Goal: Task Accomplishment & Management: Complete application form

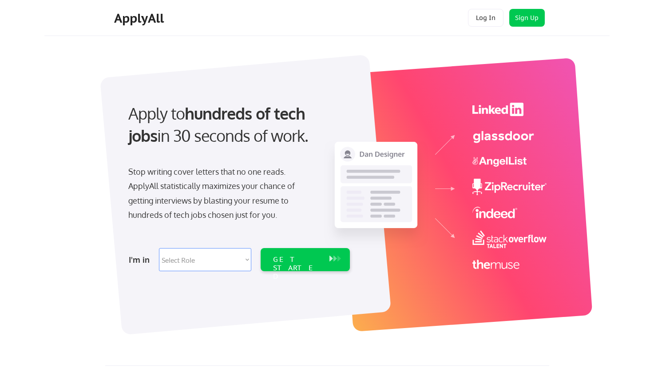
select select ""marketing___comms""
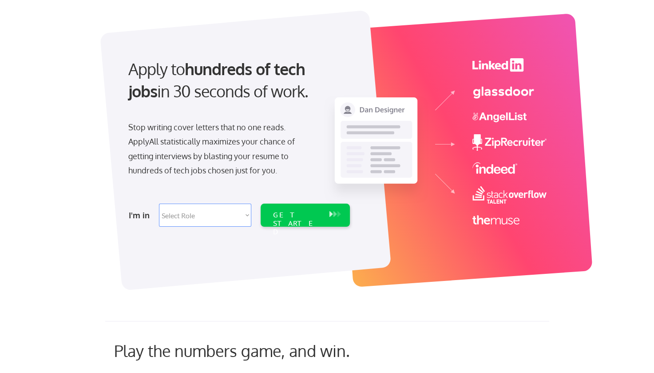
click at [246, 217] on select "Select Role Software Engineering Product Management Customer Success Sales UI/U…" at bounding box center [205, 214] width 92 height 23
click at [223, 215] on select "Select Role Software Engineering Product Management Customer Success Sales UI/U…" at bounding box center [205, 214] width 92 height 23
select select ""marketing___comms""
click at [159, 203] on select "Select Role Software Engineering Product Management Customer Success Sales UI/U…" at bounding box center [205, 214] width 92 height 23
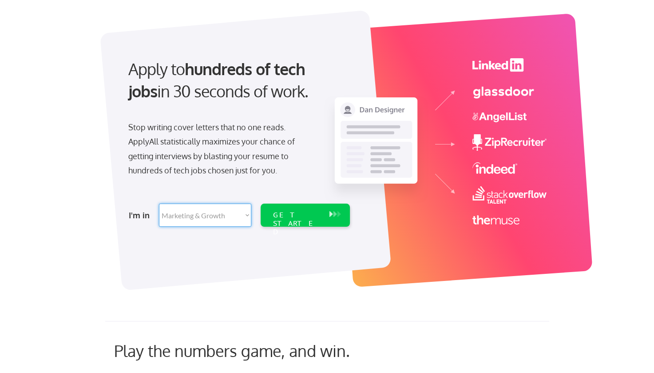
select select ""marketing___comms""
click at [281, 211] on div "GET STARTED" at bounding box center [297, 224] width 48 height 26
